Goal: Transaction & Acquisition: Purchase product/service

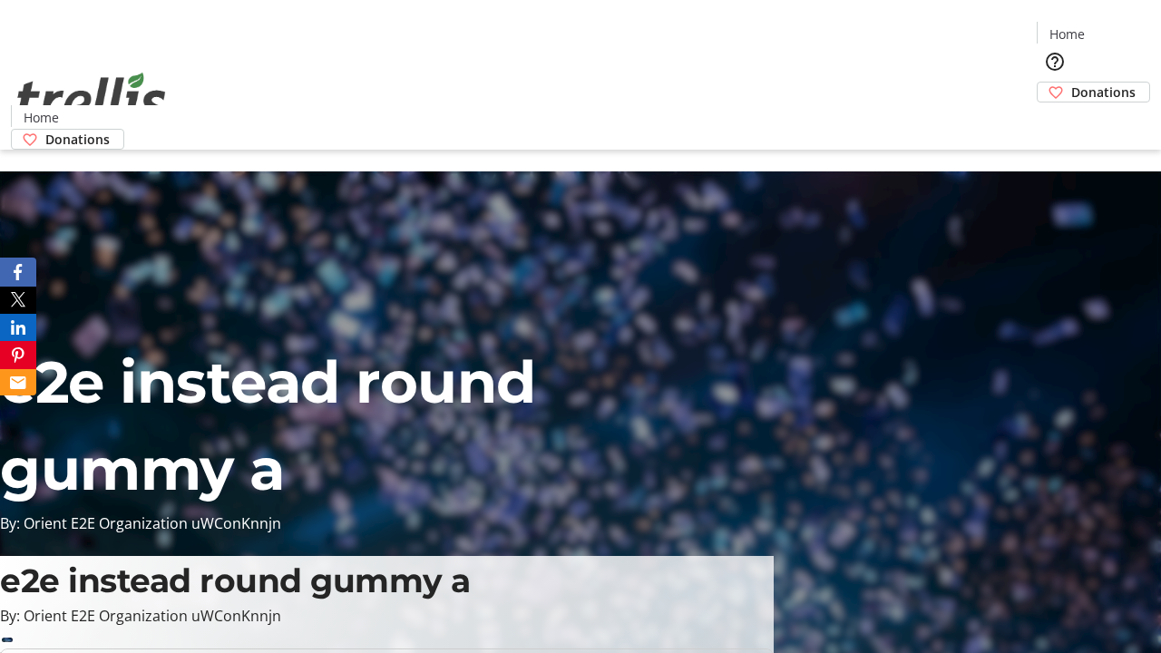
click at [1109, 27] on span "Sign Up" at bounding box center [1116, 26] width 53 height 22
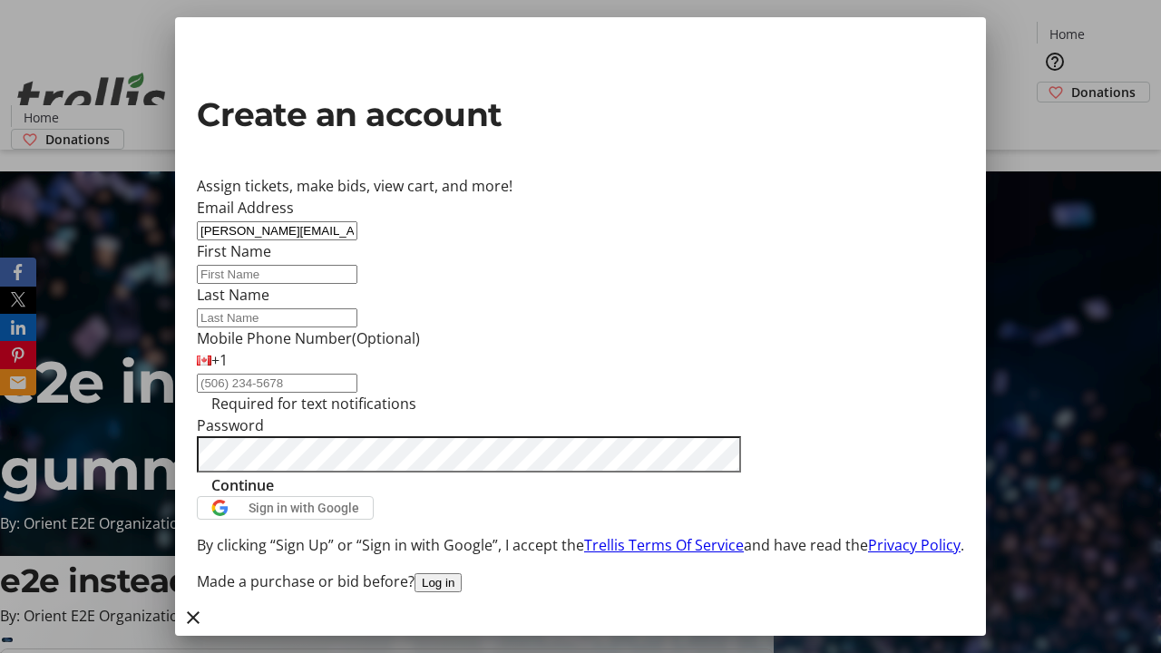
type input "[PERSON_NAME][EMAIL_ADDRESS][DOMAIN_NAME]"
type input "[PERSON_NAME]"
type input "Dach"
click at [274, 496] on span "Continue" at bounding box center [242, 485] width 63 height 22
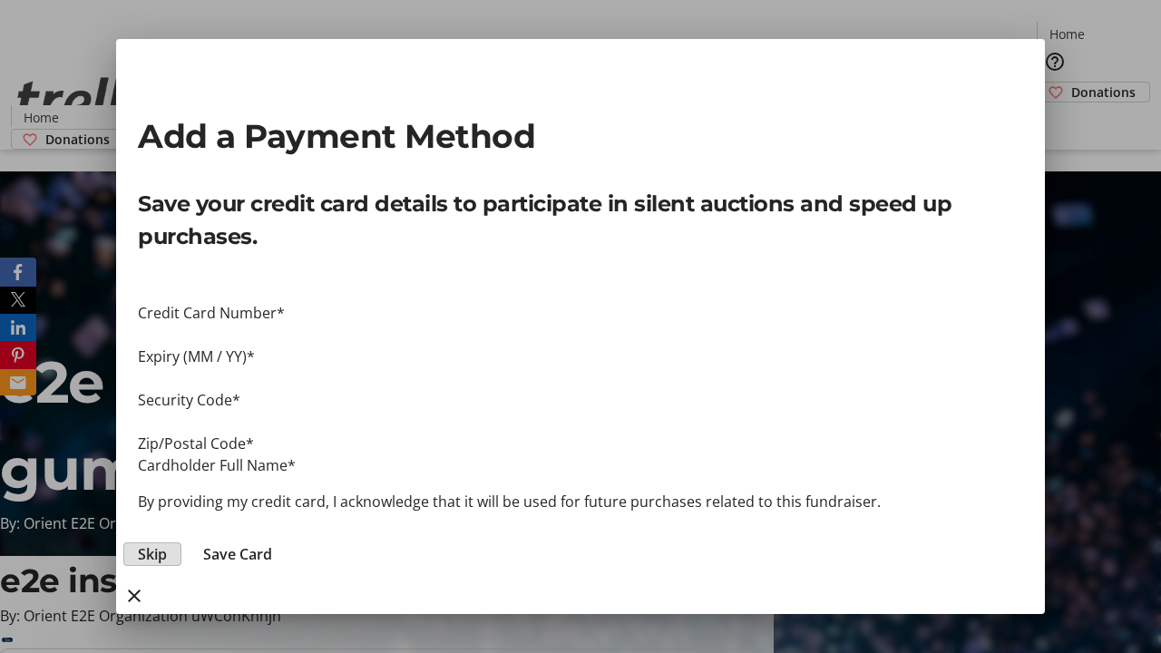
click at [167, 543] on span "Skip" at bounding box center [152, 554] width 29 height 22
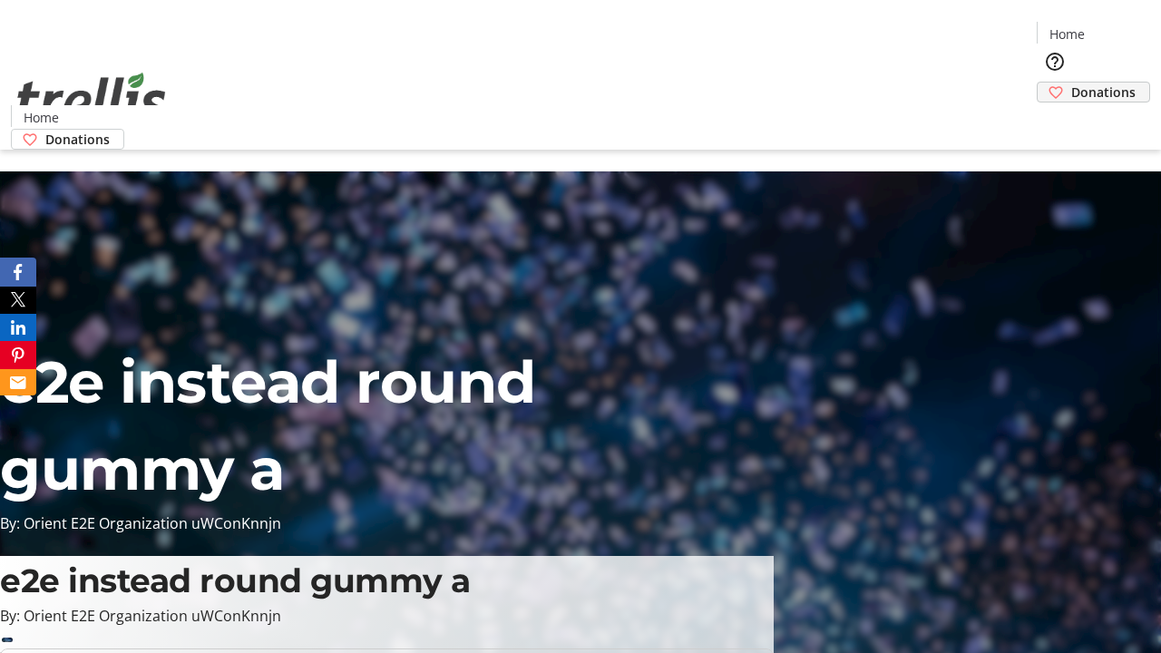
click at [1071, 83] on span "Donations" at bounding box center [1103, 92] width 64 height 19
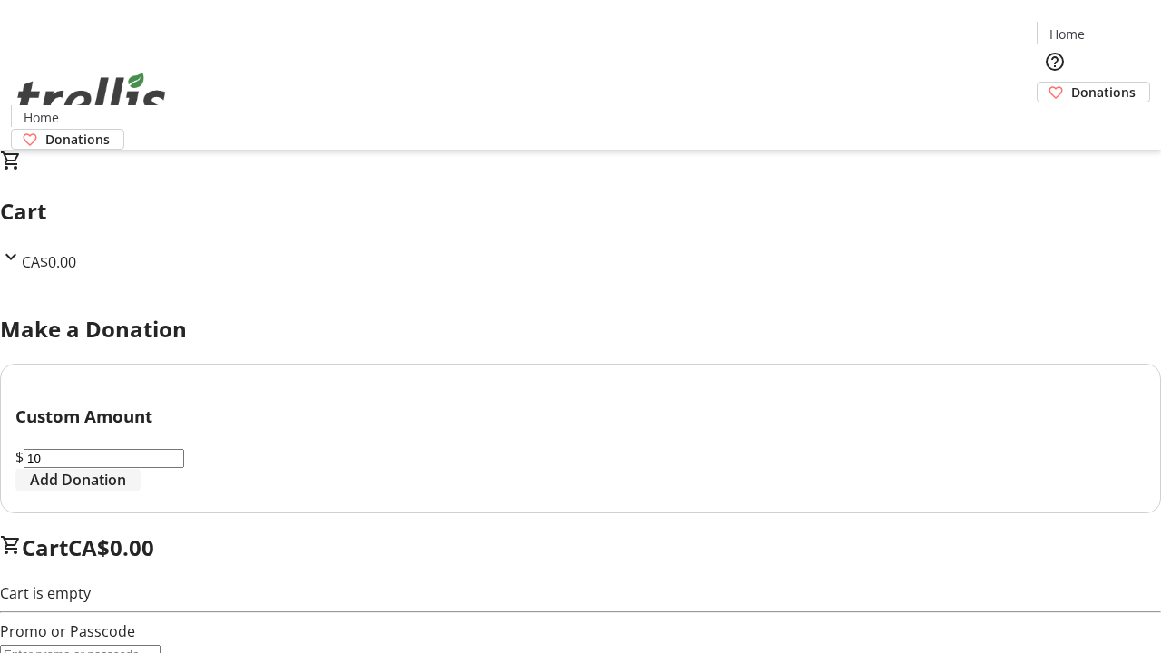
click at [126, 491] on span "Add Donation" at bounding box center [78, 480] width 96 height 22
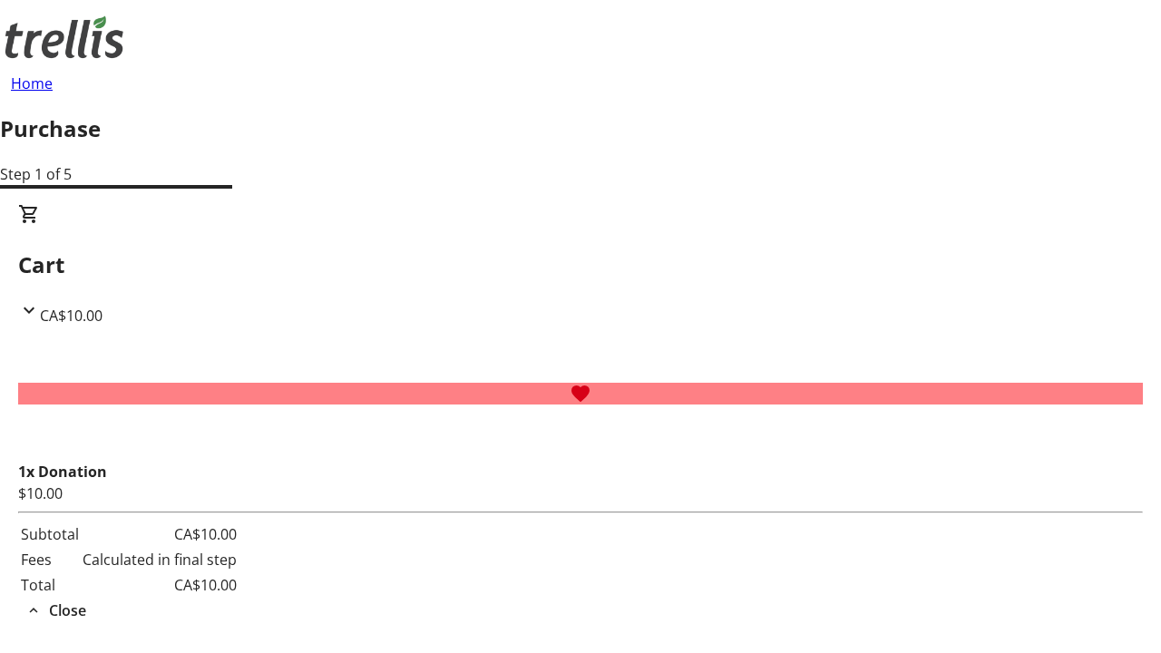
select select "CA"
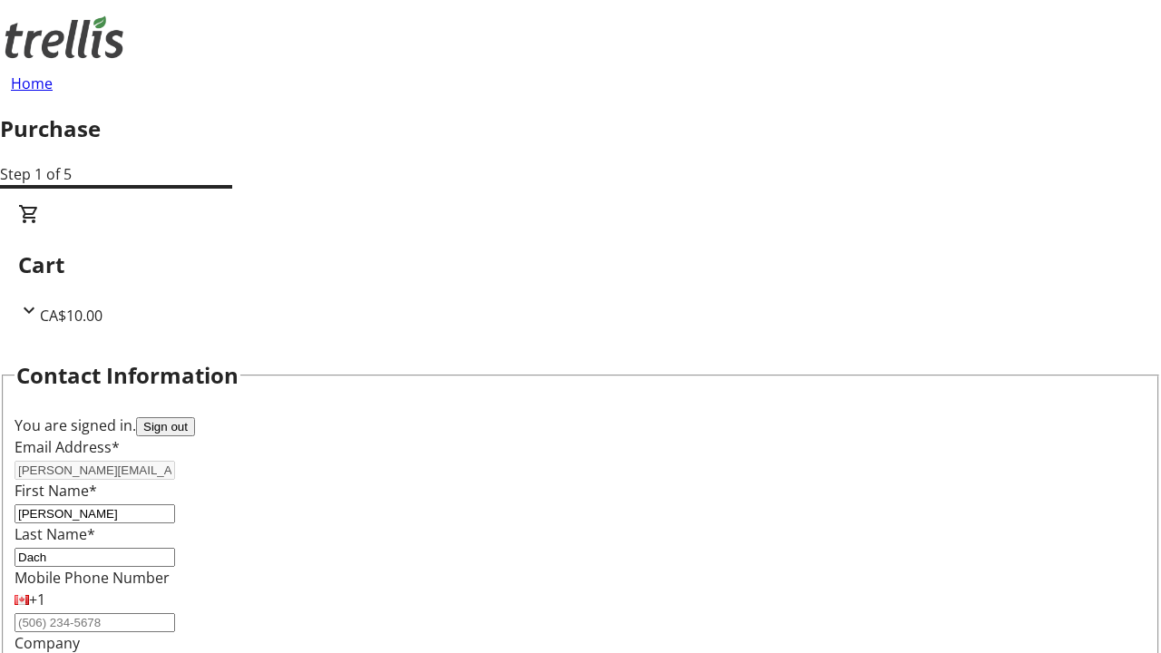
type input "Kelowna"
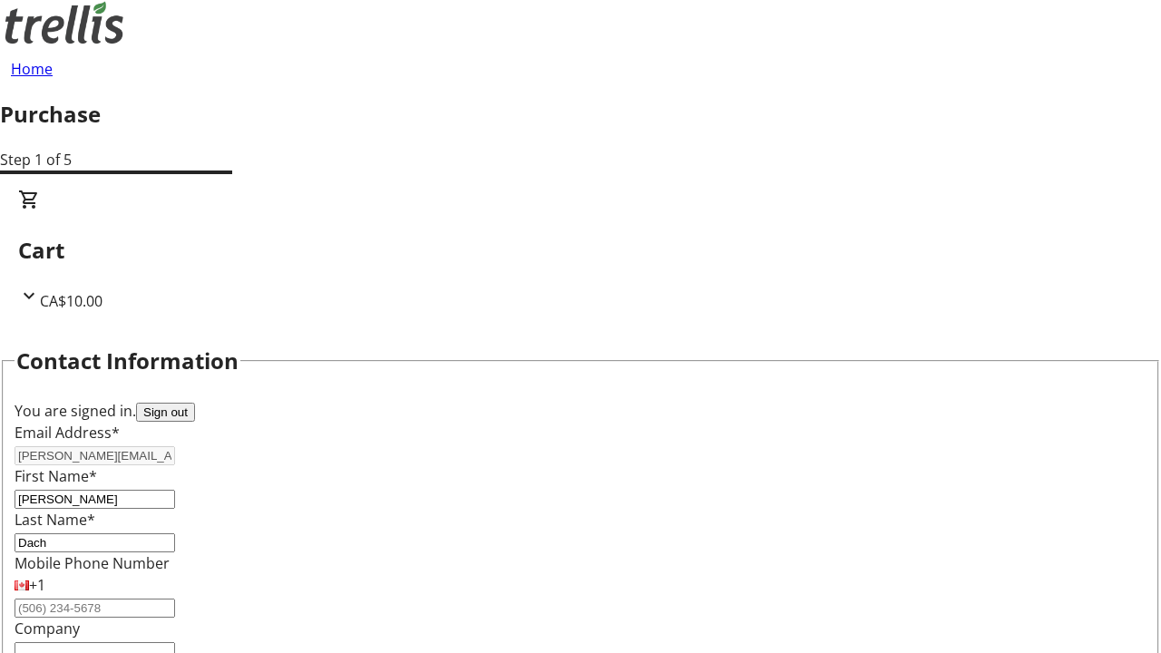
select select "BC"
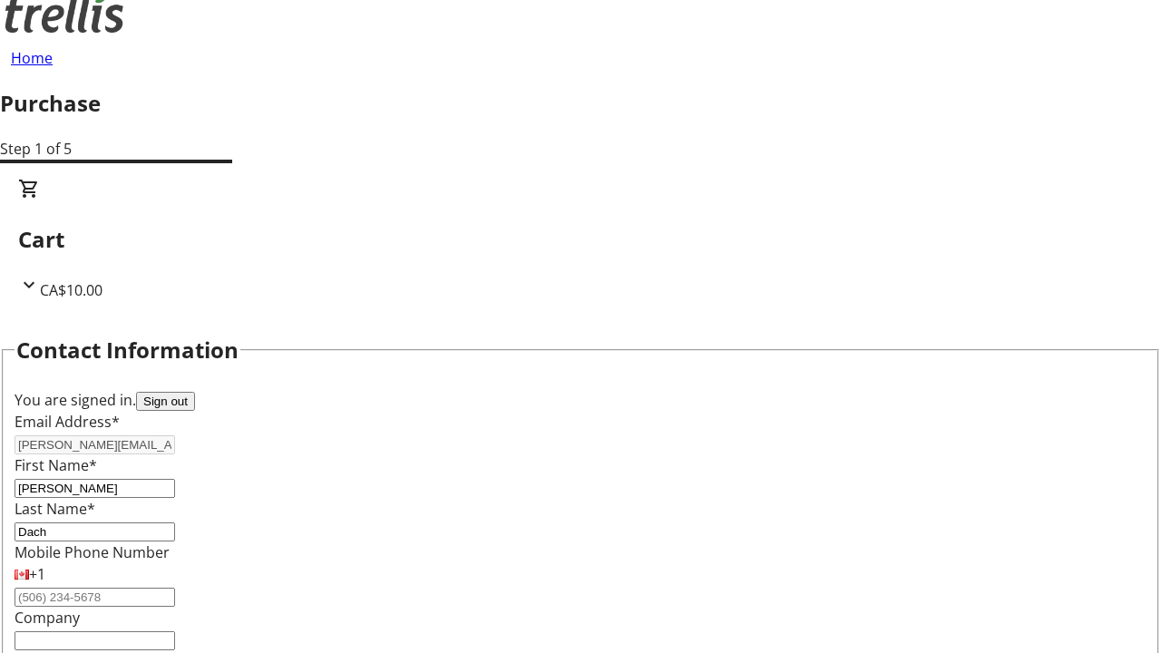
type input "Kelowna"
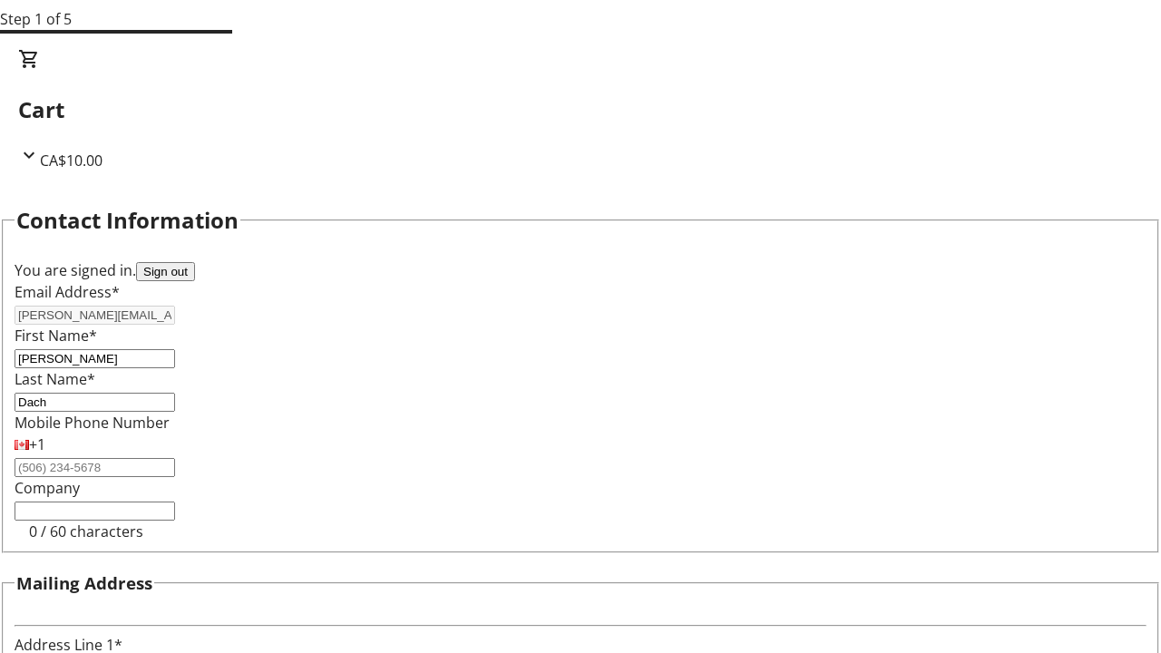
type input "V1Y 0C2"
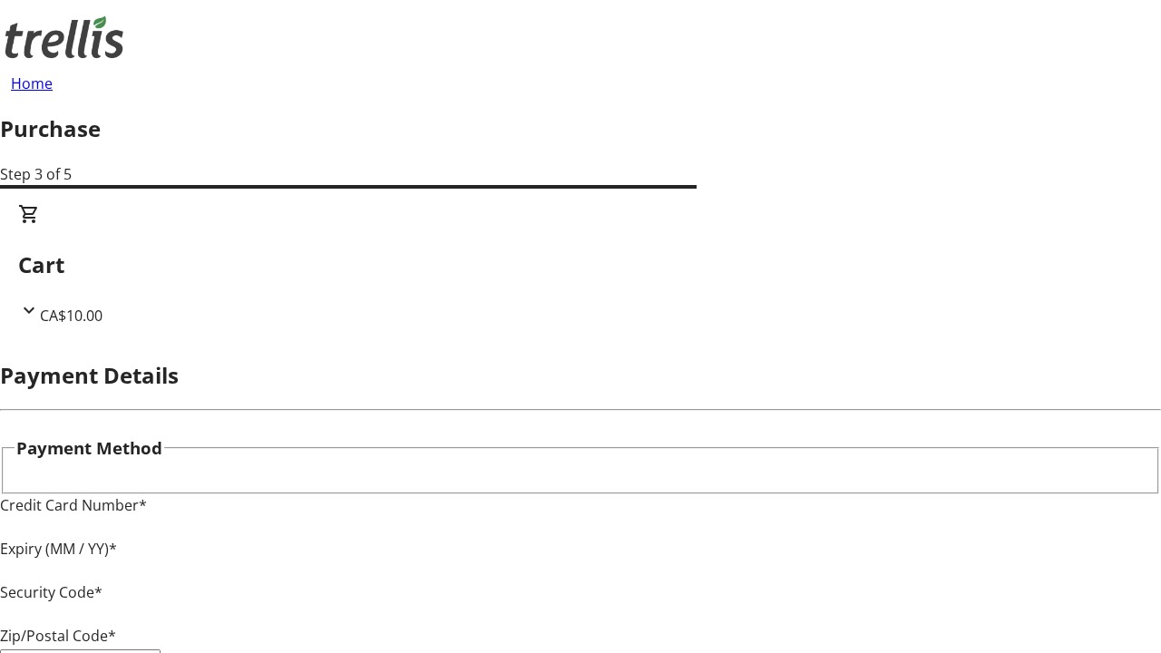
type input "V1Y 0C2"
